Goal: Information Seeking & Learning: Learn about a topic

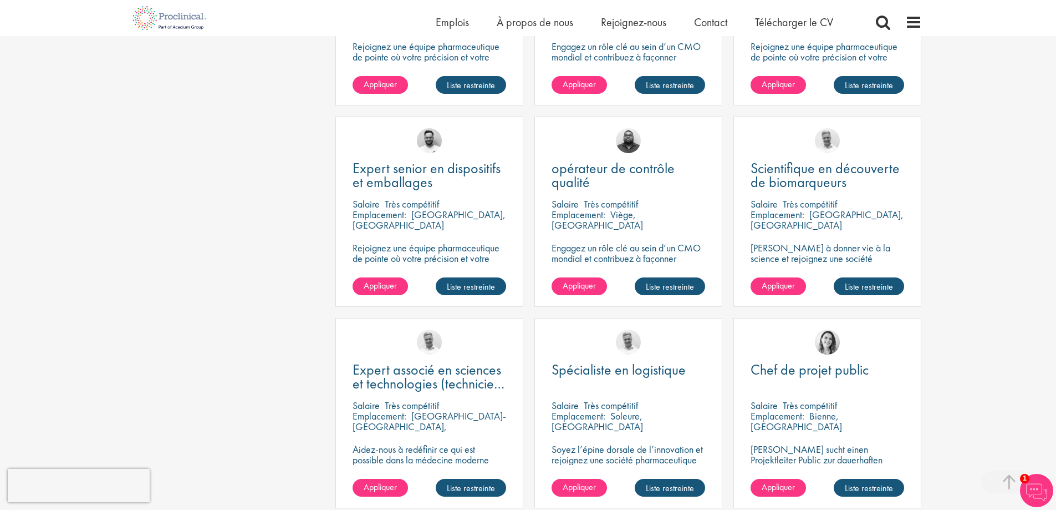
scroll to position [832, 0]
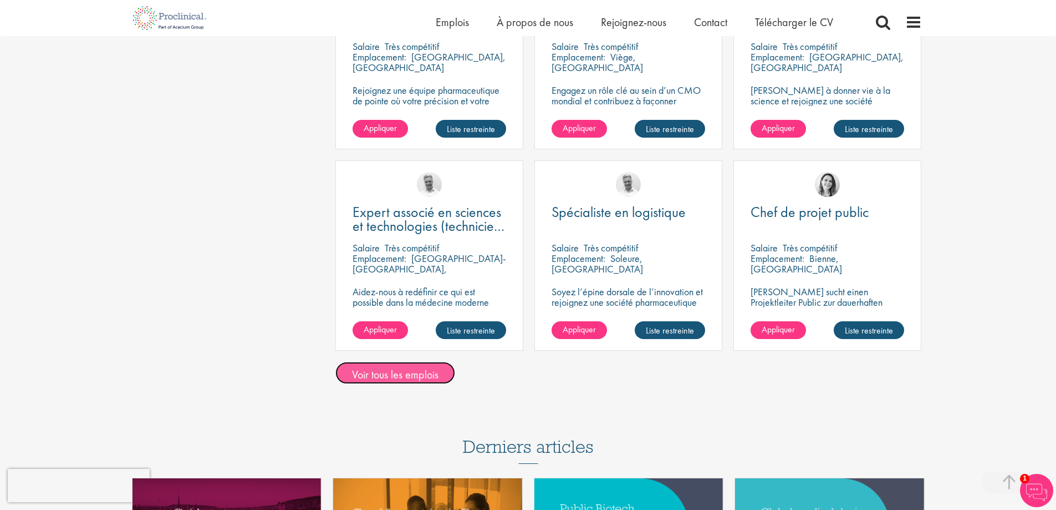
click at [368, 367] on font "Voir tous les emplois" at bounding box center [395, 374] width 87 height 14
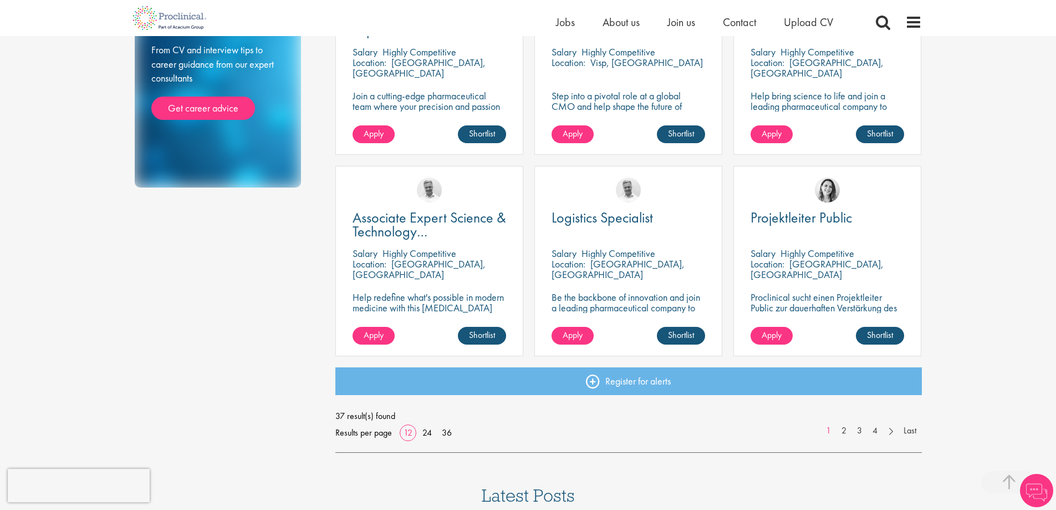
scroll to position [691, 0]
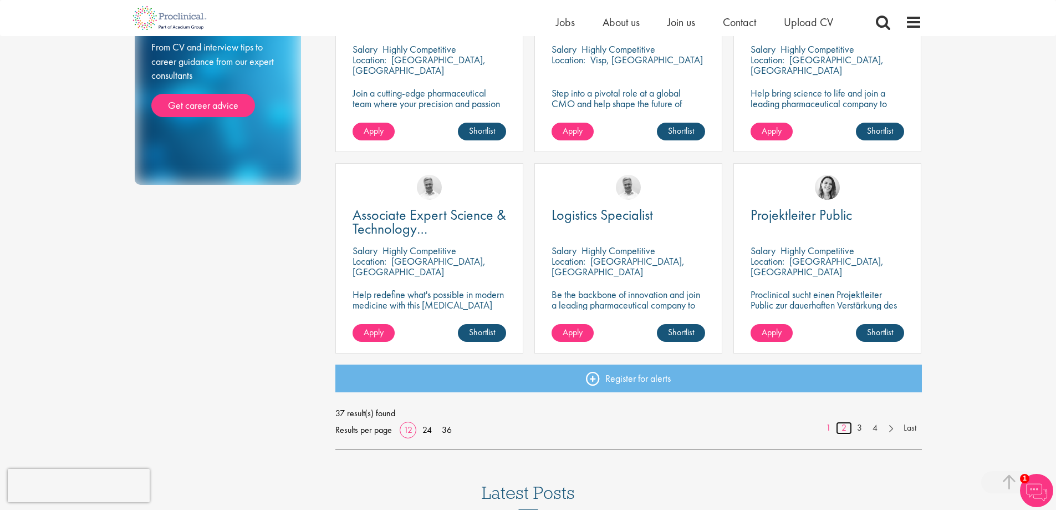
click at [841, 426] on link "2" at bounding box center [844, 427] width 16 height 13
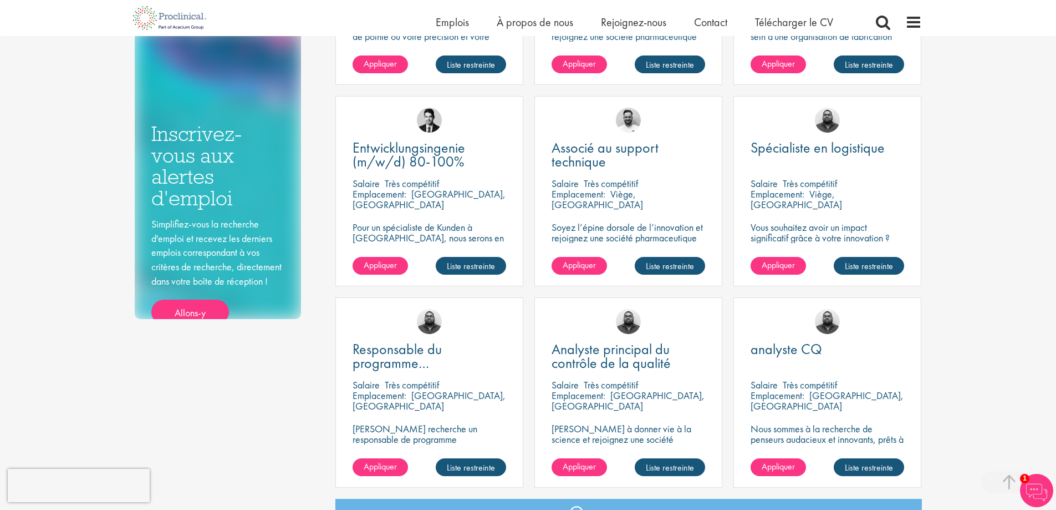
scroll to position [610, 0]
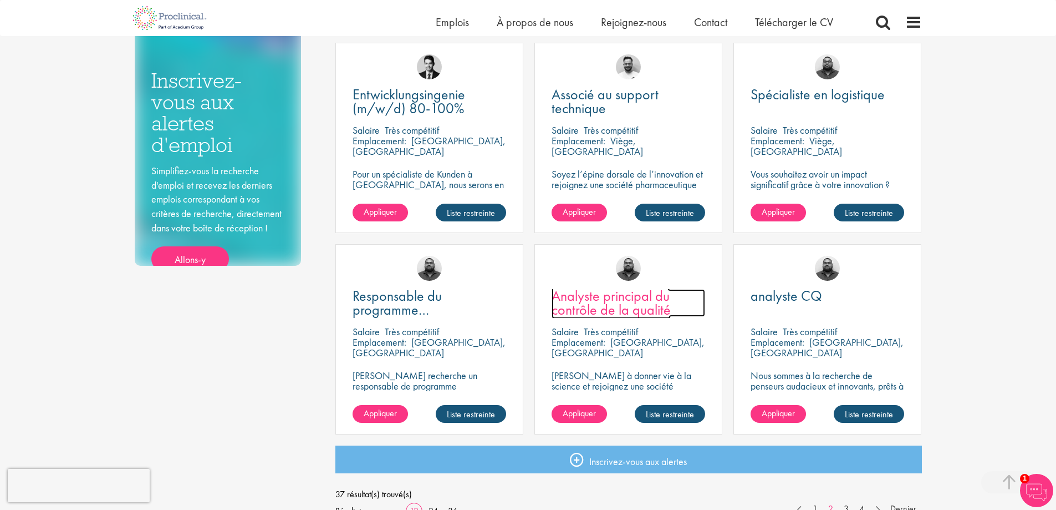
click at [630, 316] on font "Analyste principal du contrôle de la qualité" at bounding box center [611, 302] width 119 height 33
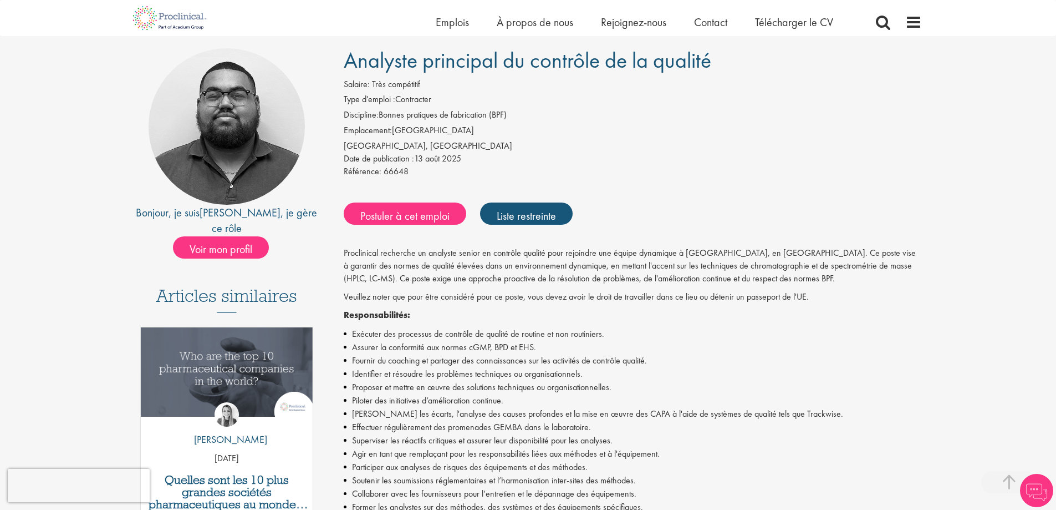
scroll to position [222, 0]
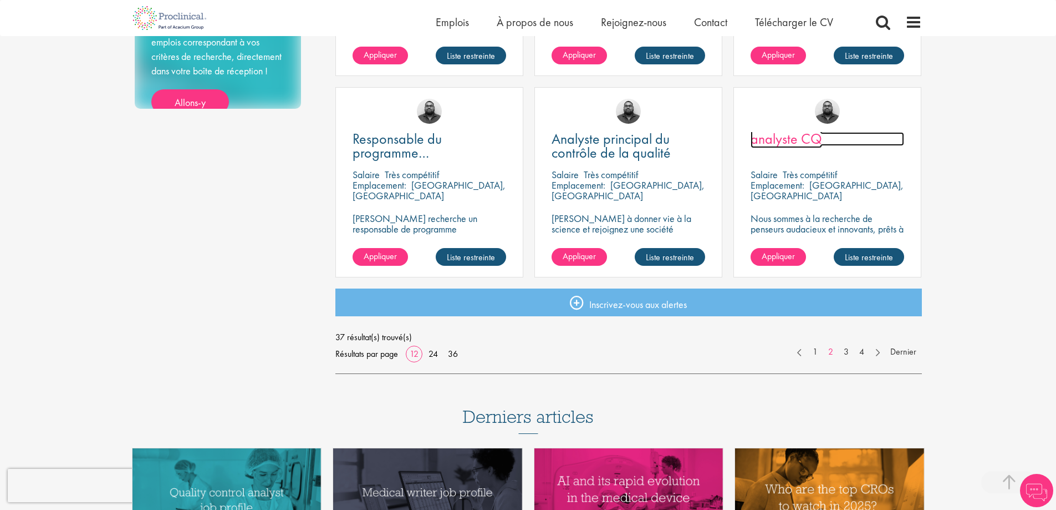
click at [785, 138] on font "analyste CQ" at bounding box center [787, 138] width 72 height 19
